Goal: Transaction & Acquisition: Download file/media

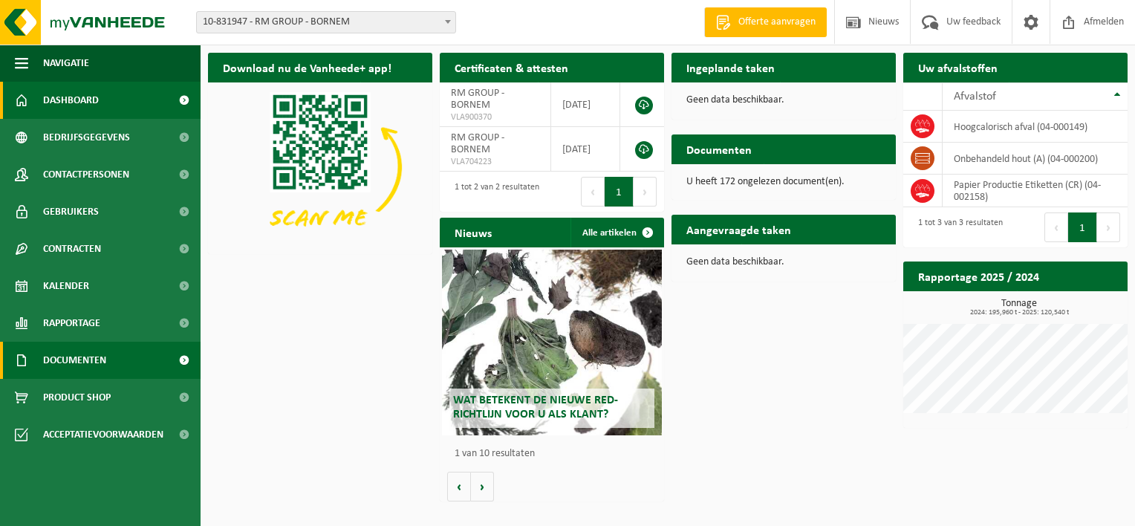
click at [78, 358] on span "Documenten" at bounding box center [74, 360] width 63 height 37
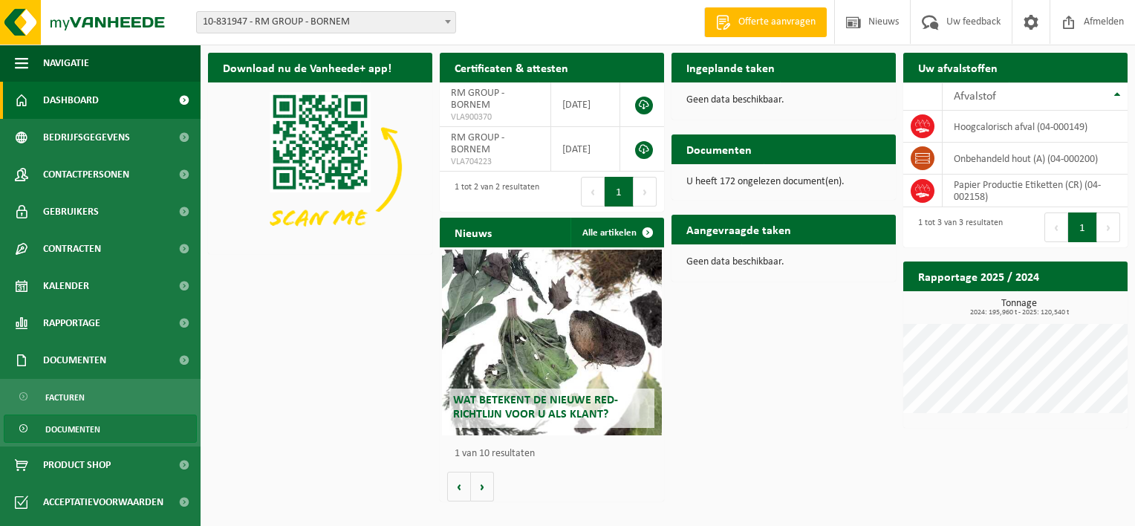
click at [71, 429] on span "Documenten" at bounding box center [72, 429] width 55 height 28
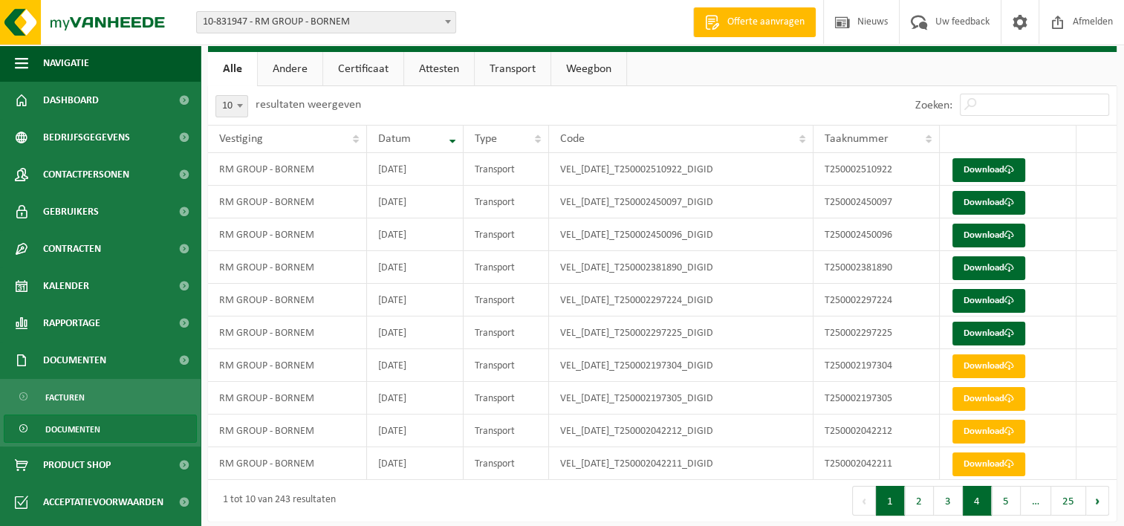
scroll to position [39, 0]
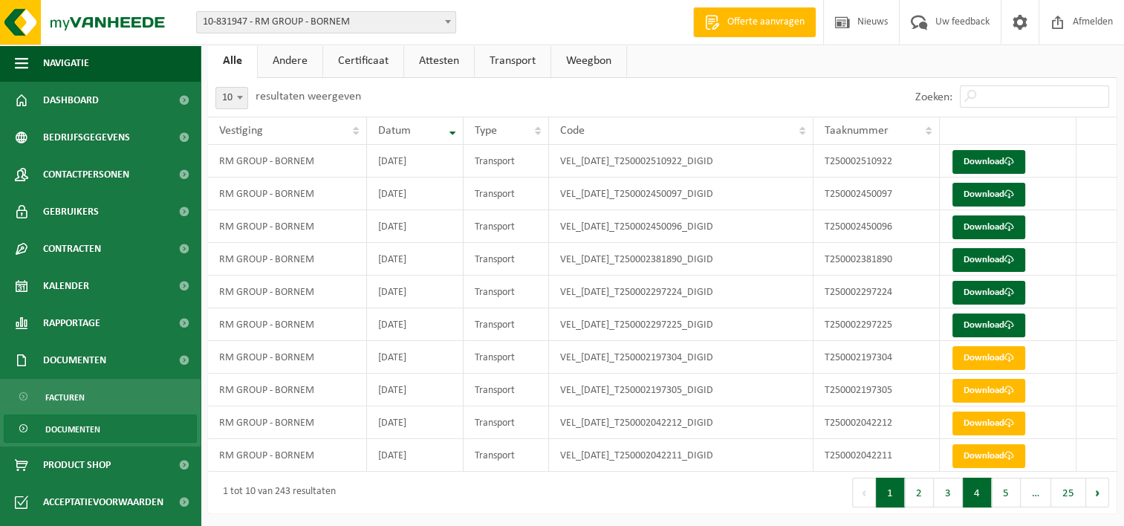
click at [983, 482] on button "4" at bounding box center [977, 493] width 29 height 30
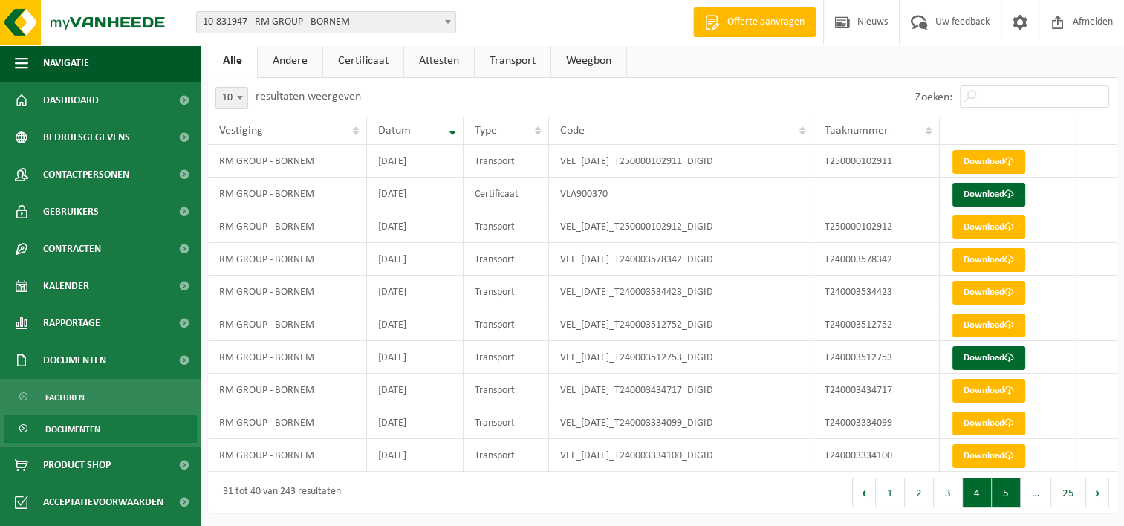
click at [1005, 484] on button "5" at bounding box center [1006, 493] width 29 height 30
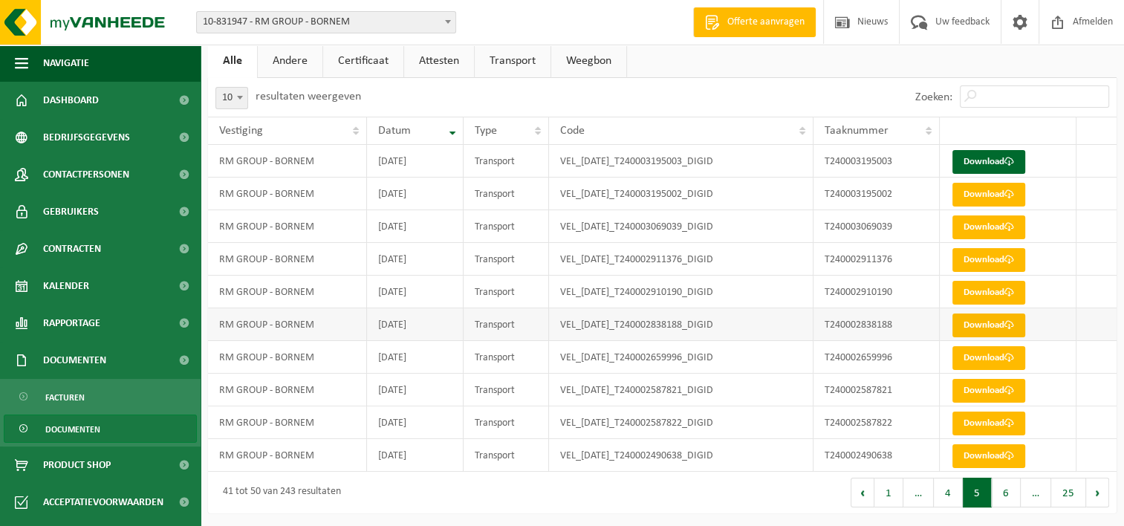
click at [977, 319] on link "Download" at bounding box center [989, 326] width 73 height 24
click at [996, 322] on link "Download" at bounding box center [989, 326] width 73 height 24
click at [984, 291] on link "Download" at bounding box center [989, 293] width 73 height 24
click at [988, 259] on link "Download" at bounding box center [989, 260] width 73 height 24
click at [973, 215] on link "Download" at bounding box center [989, 227] width 73 height 24
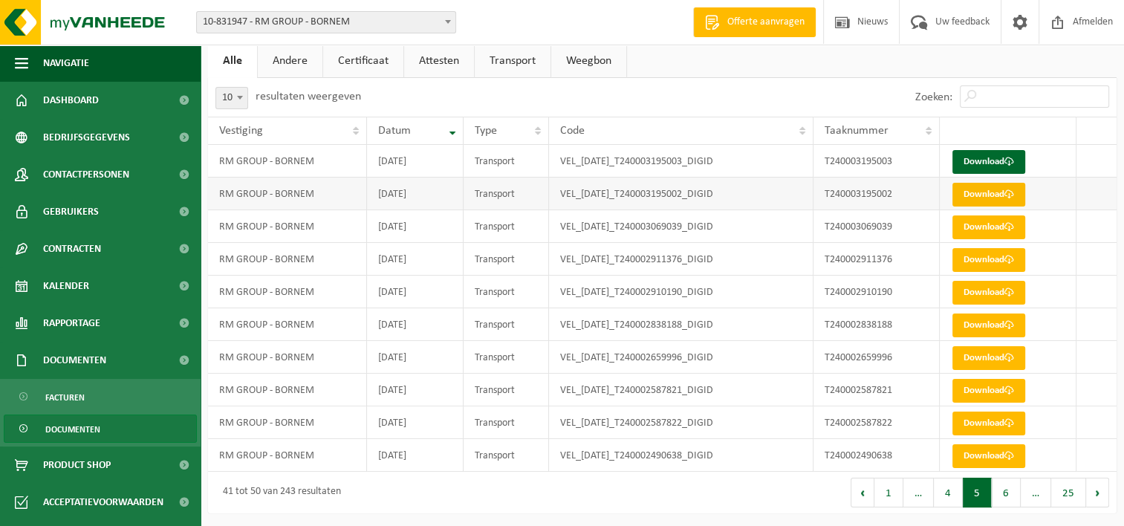
click at [981, 189] on link "Download" at bounding box center [989, 195] width 73 height 24
click at [963, 152] on link "Download" at bounding box center [989, 162] width 73 height 24
click at [942, 489] on button "4" at bounding box center [948, 493] width 29 height 30
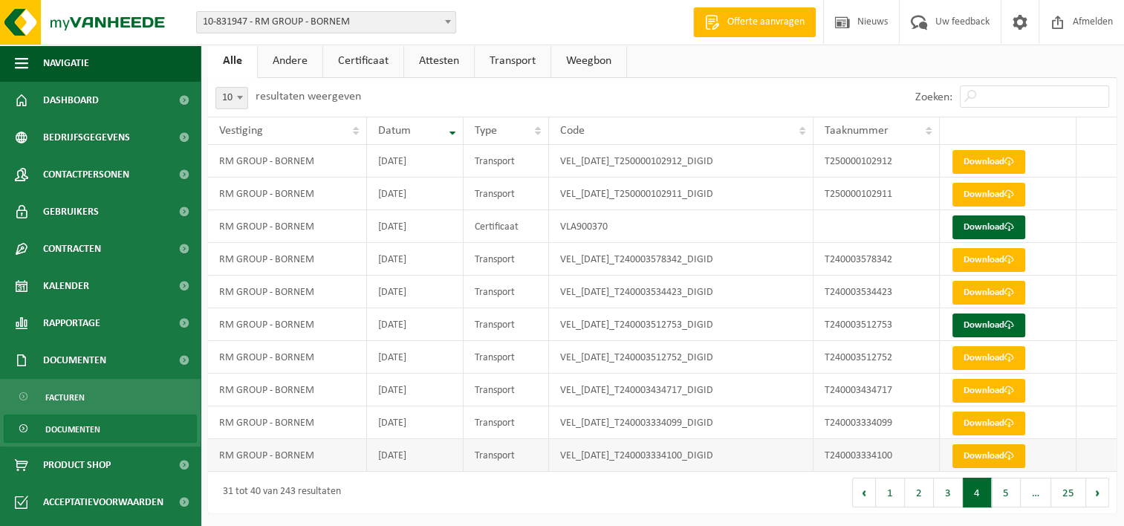
click at [1022, 454] on link "Download" at bounding box center [989, 456] width 73 height 24
click at [1002, 418] on link "Download" at bounding box center [989, 424] width 73 height 24
click at [999, 383] on link "Download" at bounding box center [989, 391] width 73 height 24
click at [974, 354] on link "Download" at bounding box center [989, 358] width 73 height 24
click at [973, 322] on link "Download" at bounding box center [989, 326] width 73 height 24
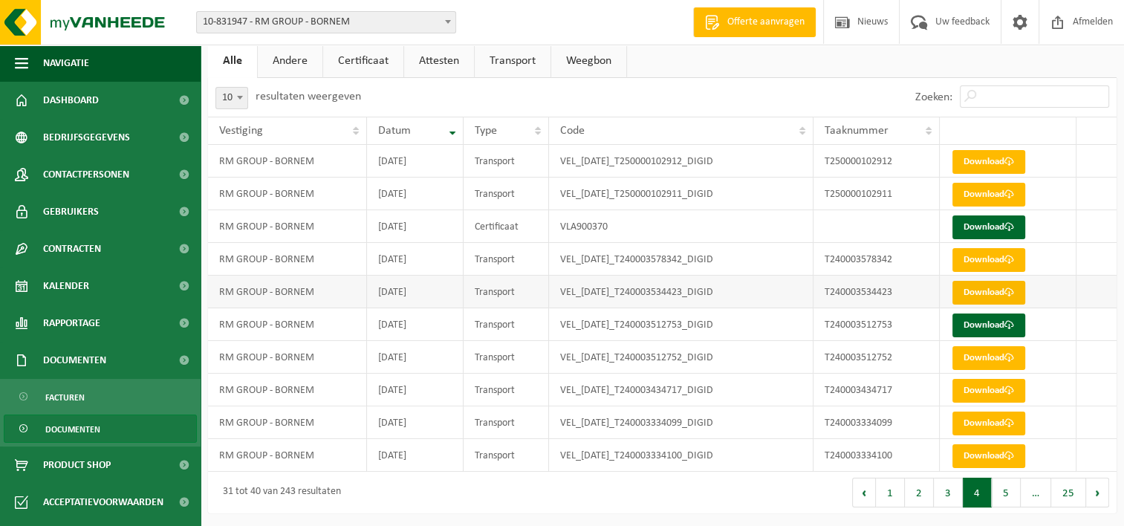
click at [1008, 290] on span at bounding box center [1010, 293] width 10 height 10
click at [978, 256] on link "Download" at bounding box center [989, 260] width 73 height 24
